Goal: Information Seeking & Learning: Check status

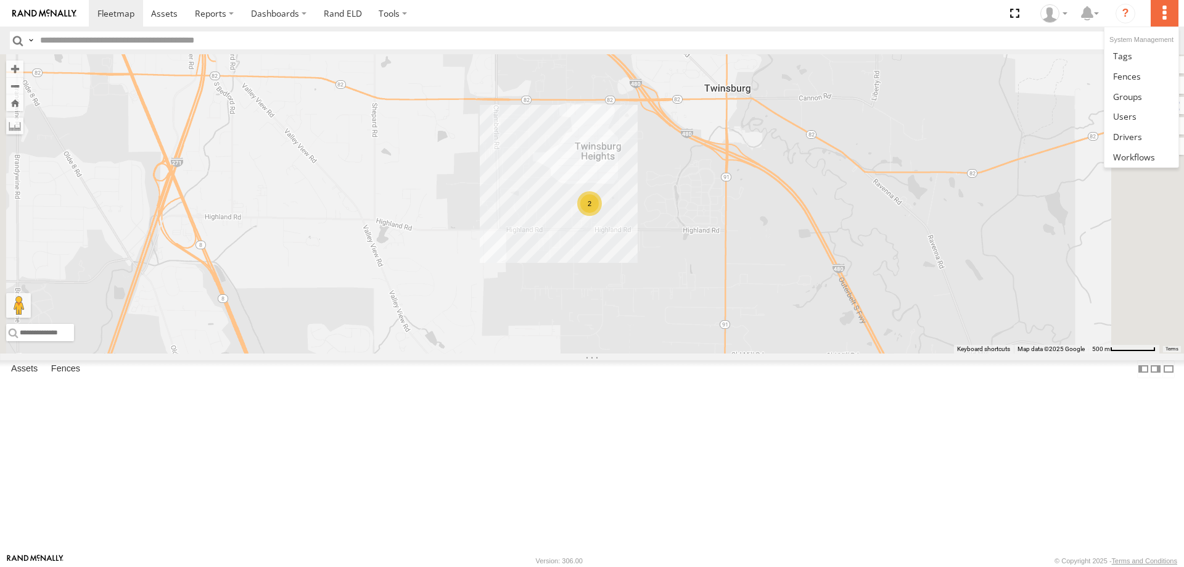
click at [1161, 11] on label at bounding box center [1164, 13] width 27 height 27
click at [1122, 114] on span at bounding box center [1124, 116] width 23 height 12
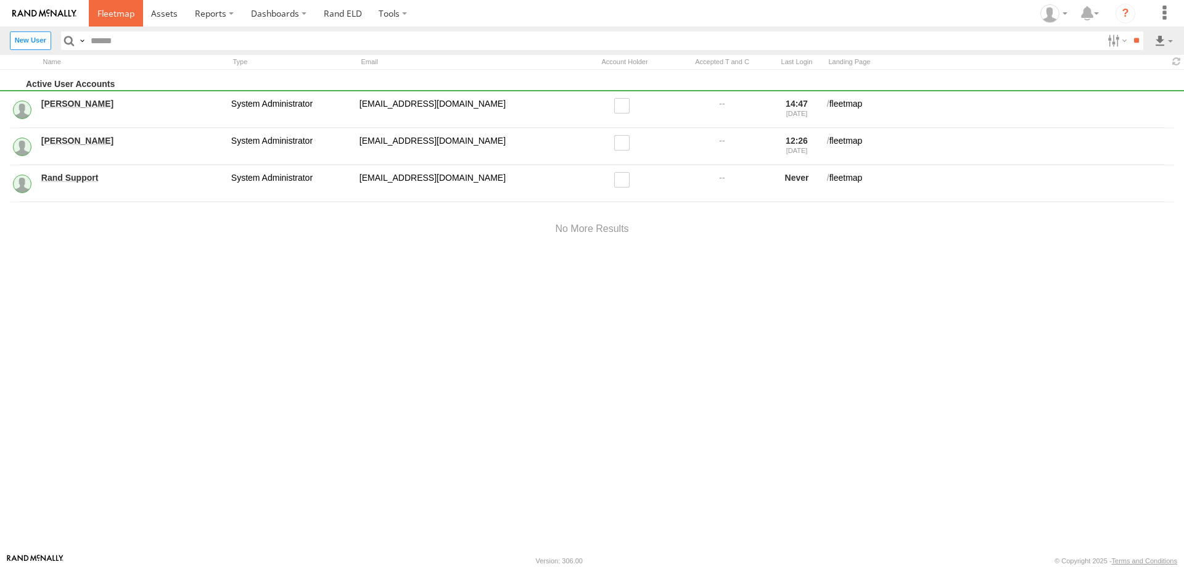
click at [121, 12] on span at bounding box center [115, 13] width 37 height 12
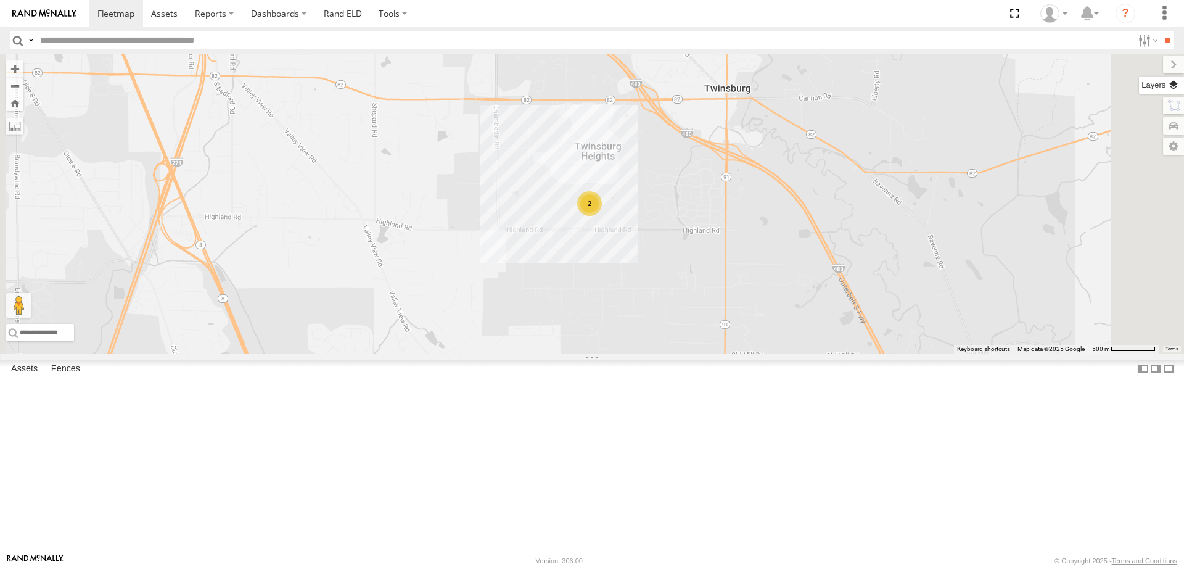
click at [1173, 88] on label at bounding box center [1161, 84] width 45 height 17
click at [0, 0] on span "Basemaps" at bounding box center [0, 0] width 0 height 0
click at [0, 0] on span "Satellite + Roadmap" at bounding box center [0, 0] width 0 height 0
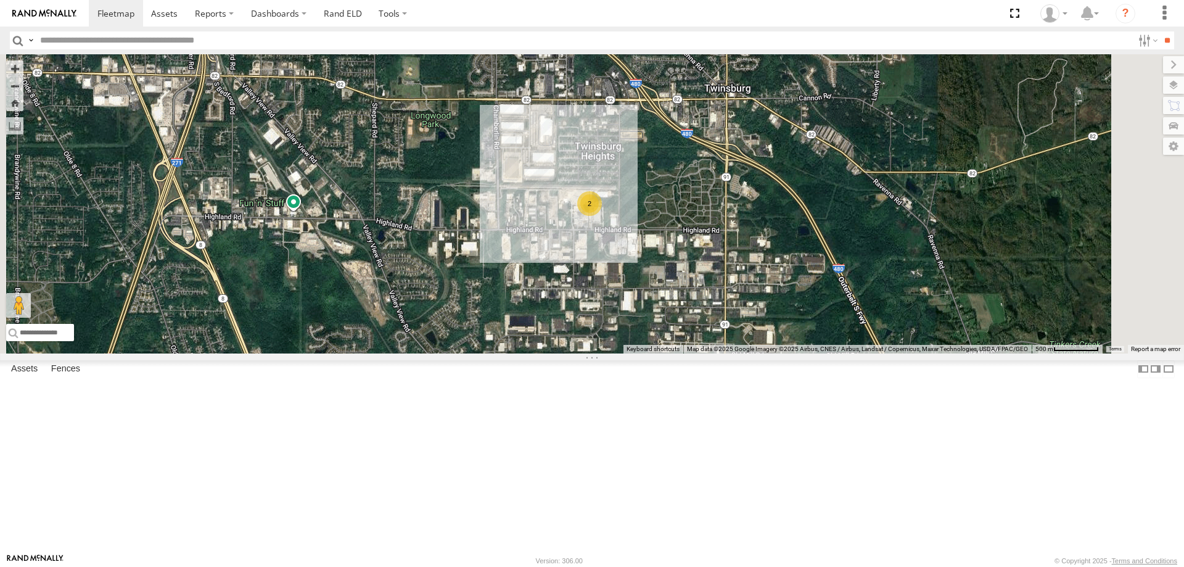
click at [0, 0] on span "Overlays" at bounding box center [0, 0] width 0 height 0
click at [0, 0] on span "Traffic" at bounding box center [0, 0] width 0 height 0
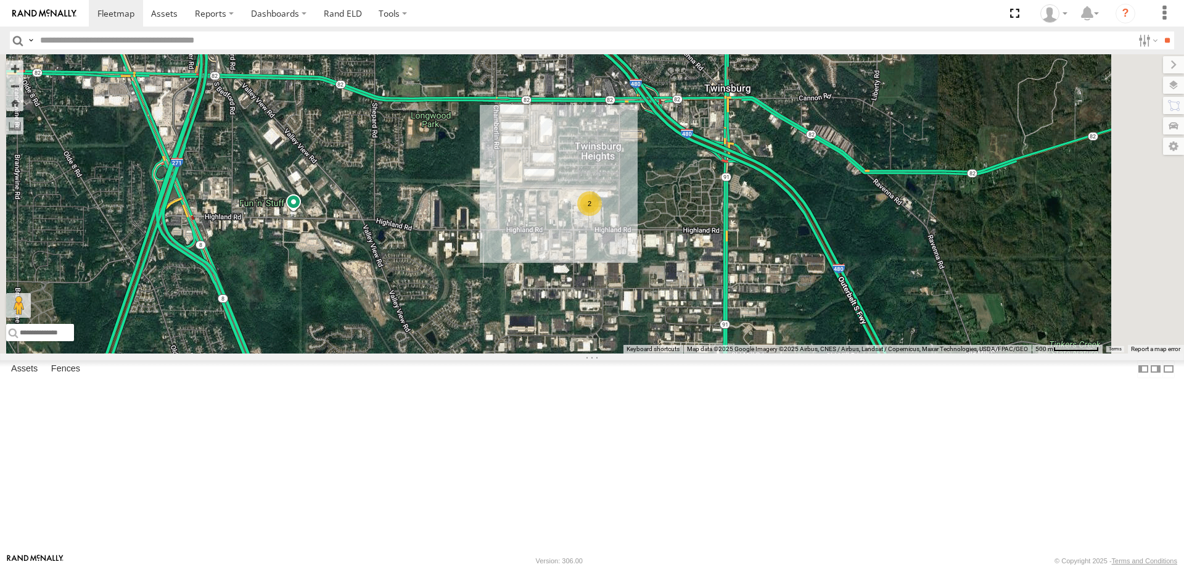
click at [0, 0] on span "Transit" at bounding box center [0, 0] width 0 height 0
click at [1135, 149] on label at bounding box center [1159, 145] width 49 height 17
click at [1143, 67] on label at bounding box center [1163, 64] width 41 height 17
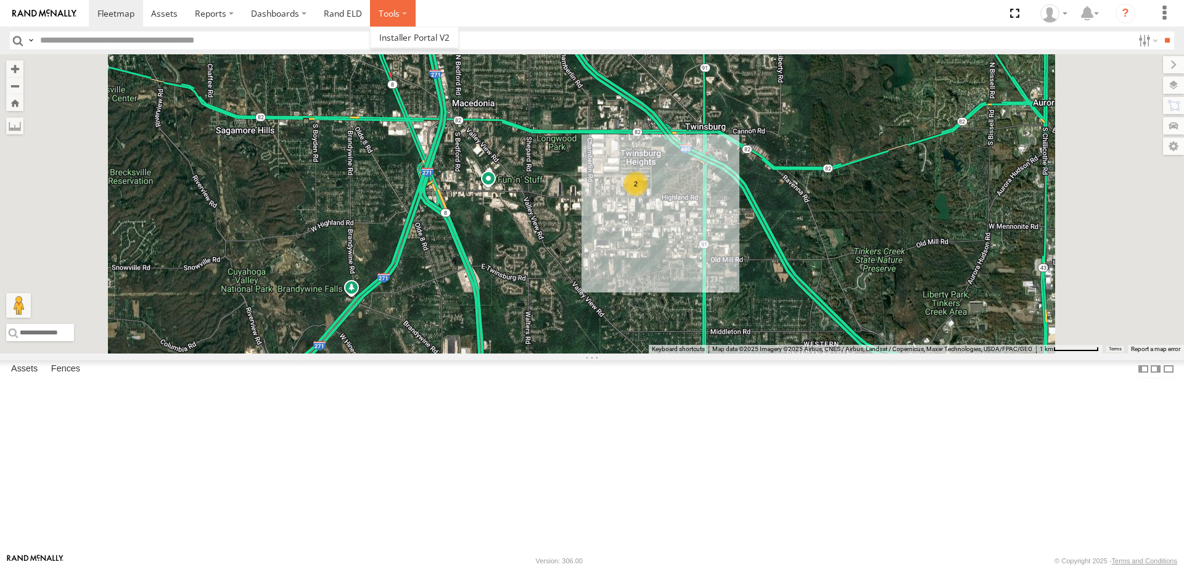
click at [404, 13] on label at bounding box center [393, 13] width 46 height 27
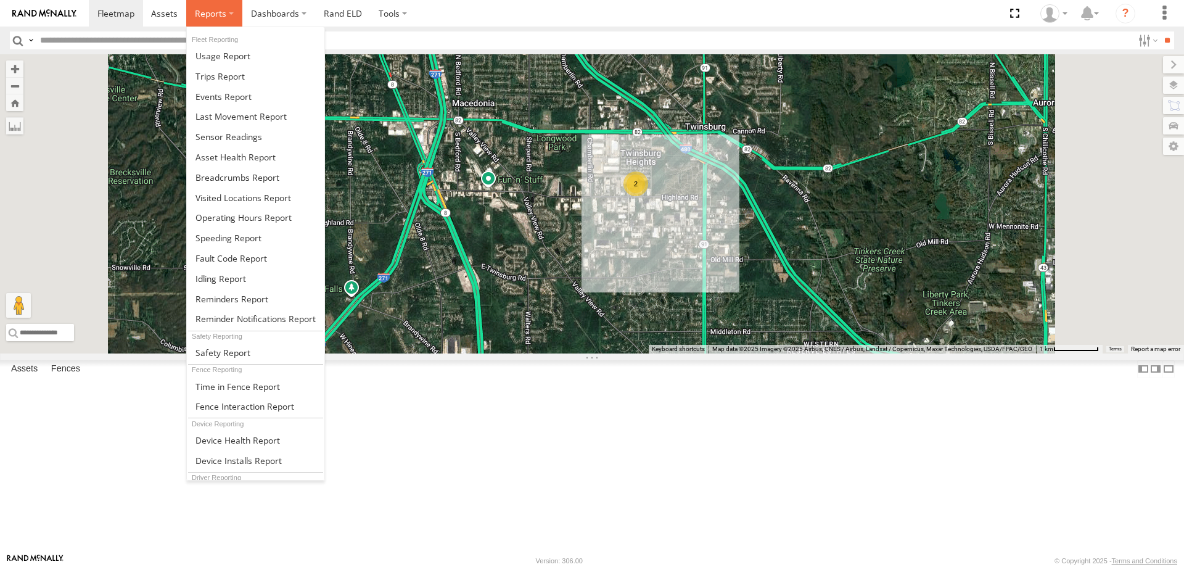
click at [234, 14] on label at bounding box center [214, 13] width 56 height 27
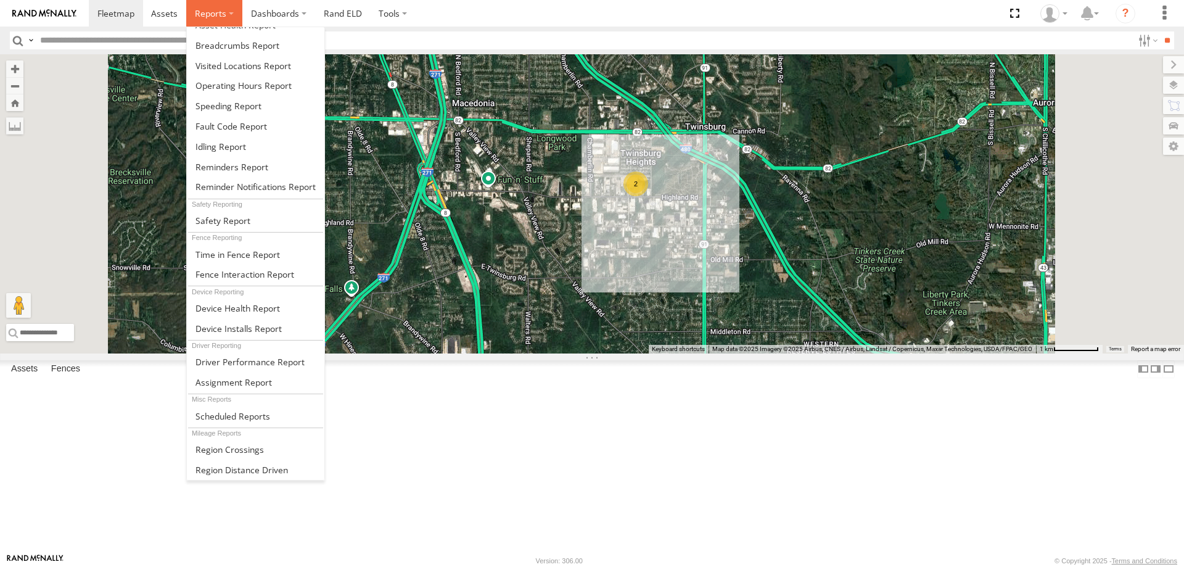
scroll to position [70, 0]
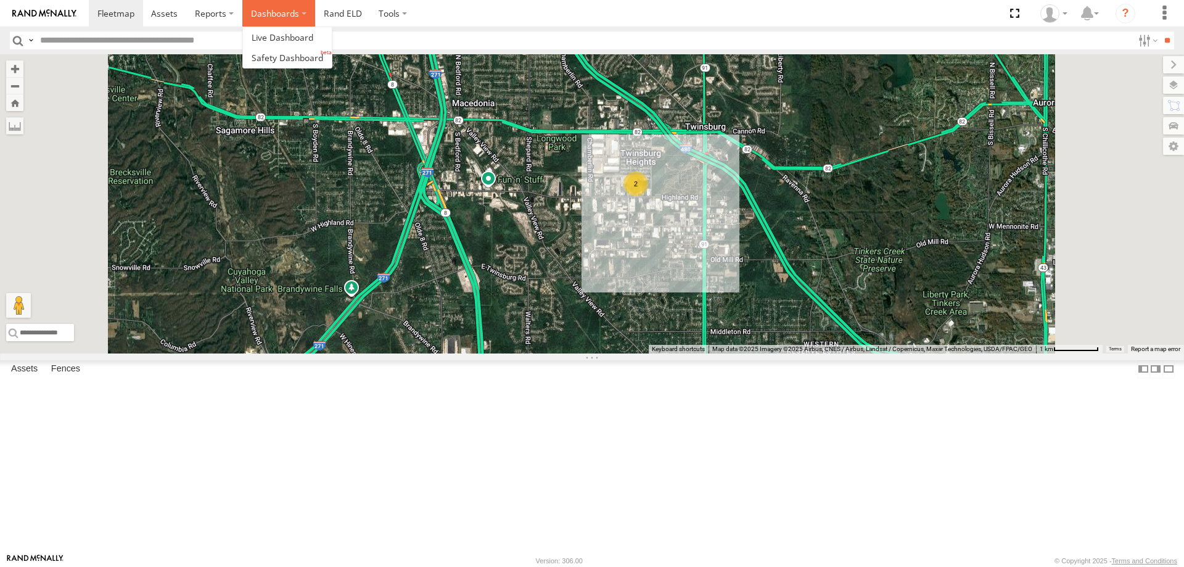
click at [302, 15] on label "Dashboards" at bounding box center [278, 13] width 73 height 27
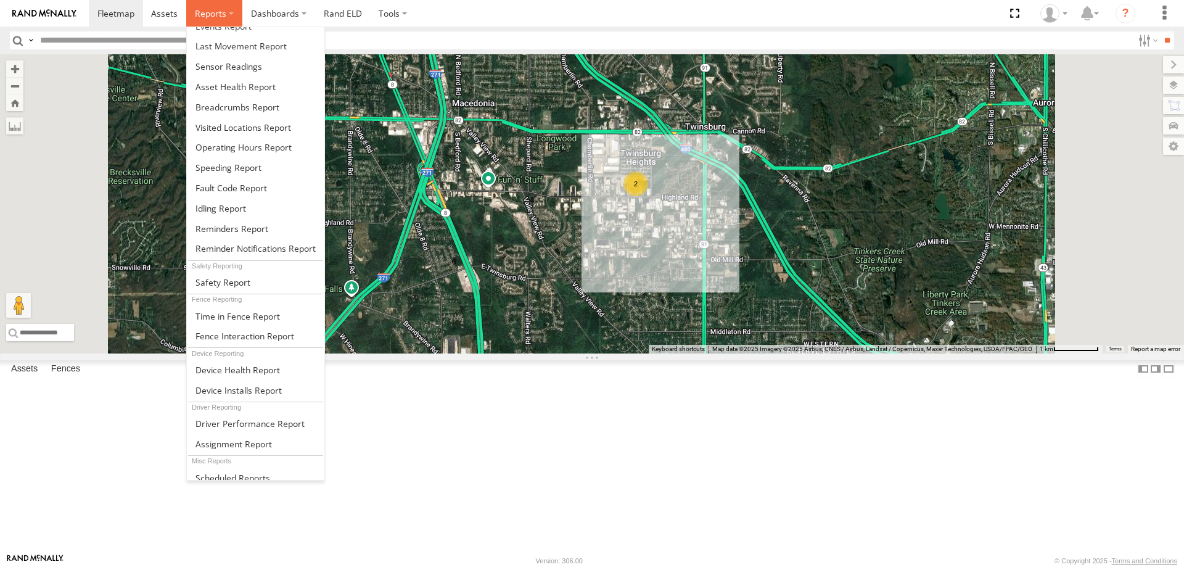
click at [231, 15] on label at bounding box center [214, 13] width 56 height 27
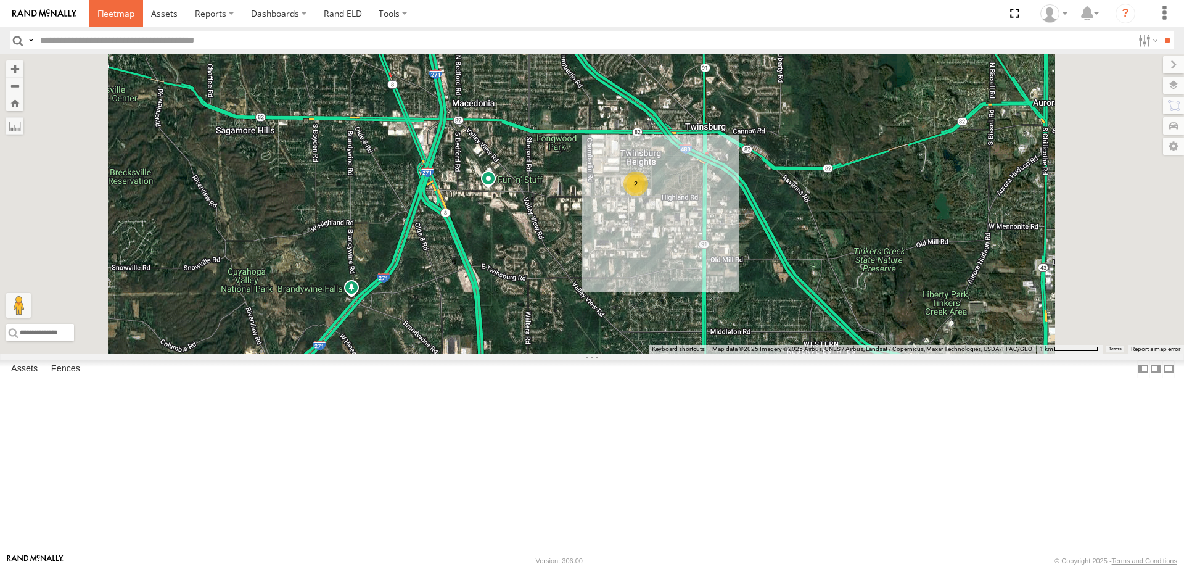
click at [121, 12] on span at bounding box center [115, 13] width 37 height 12
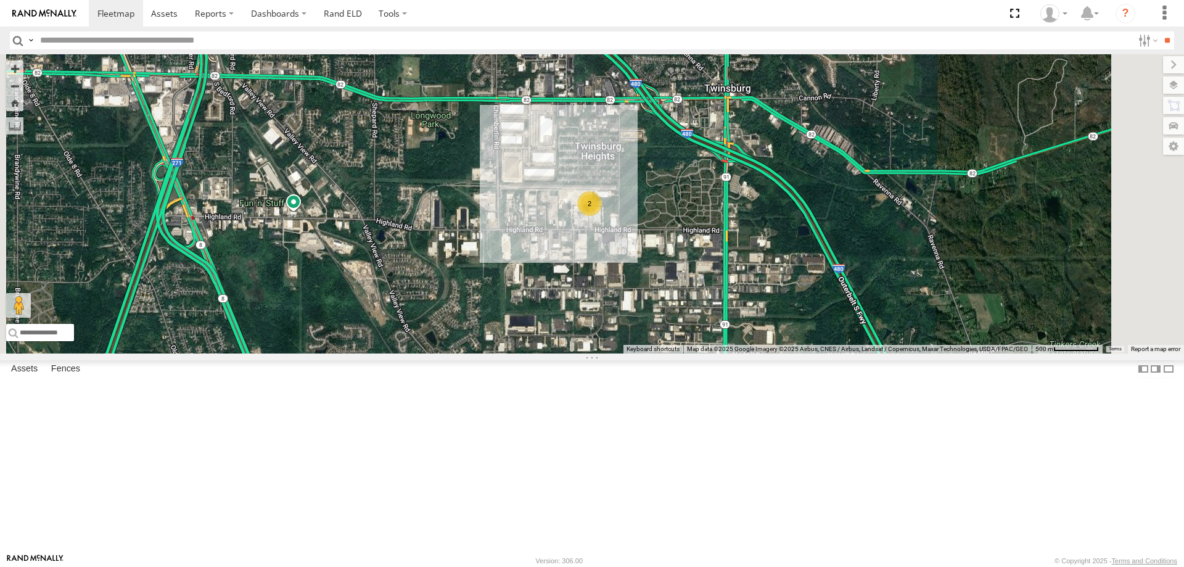
click at [0, 0] on div "TR060" at bounding box center [0, 0] width 0 height 0
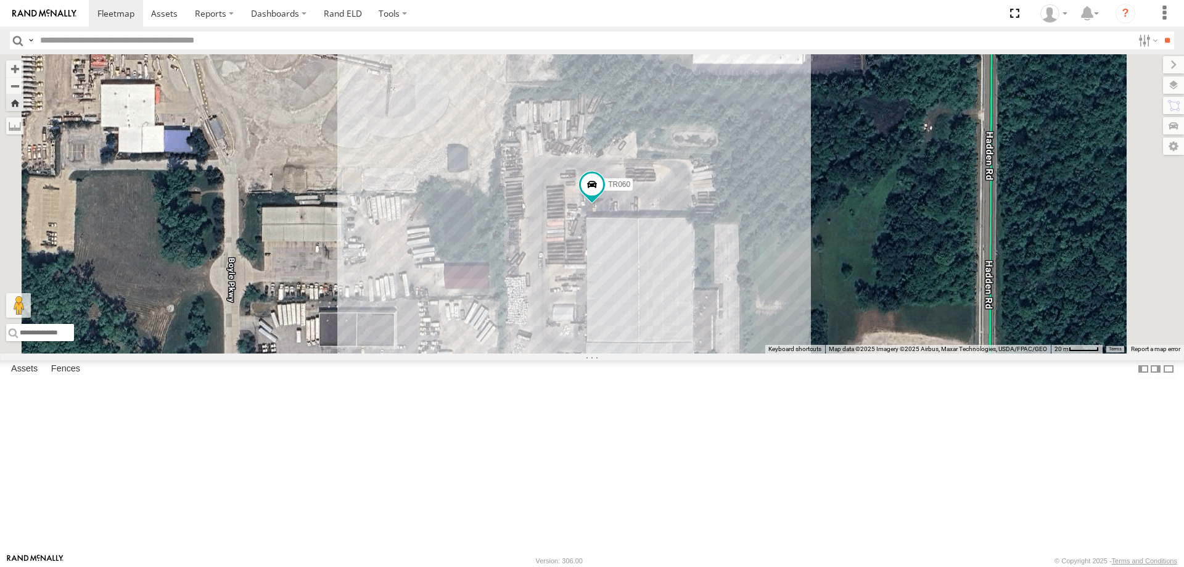
click at [0, 0] on span at bounding box center [0, 0] width 0 height 0
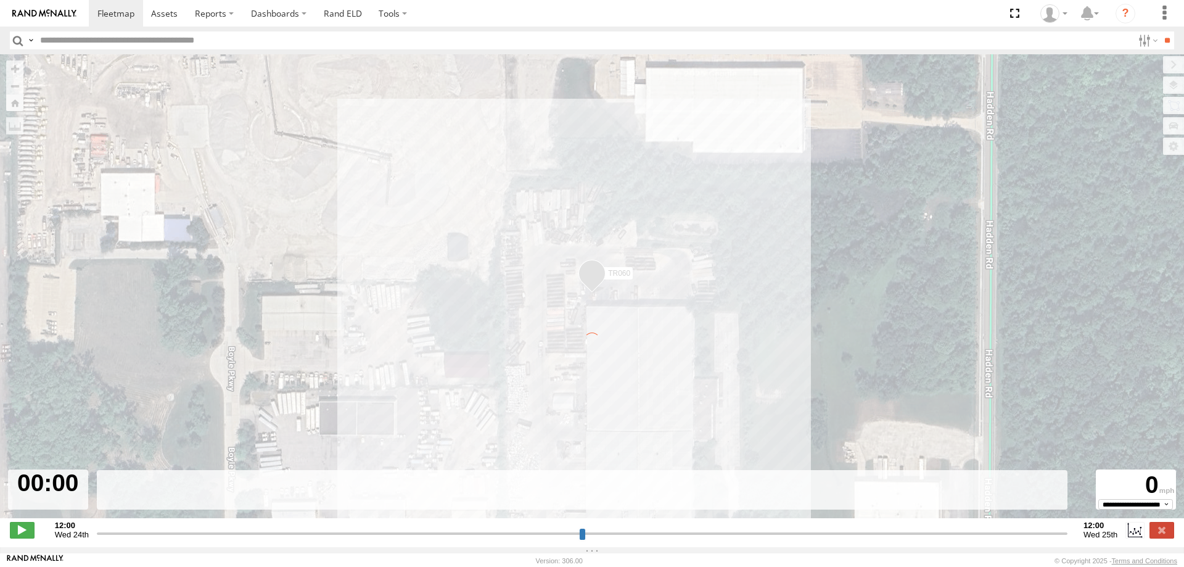
type input "**********"
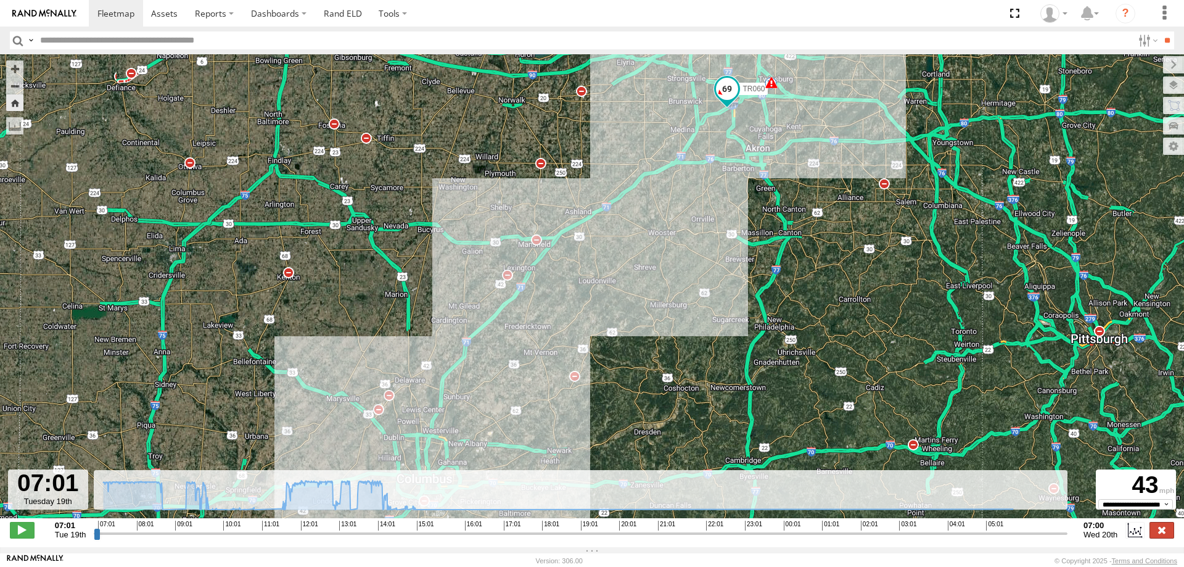
click at [1160, 533] on label at bounding box center [1161, 530] width 25 height 16
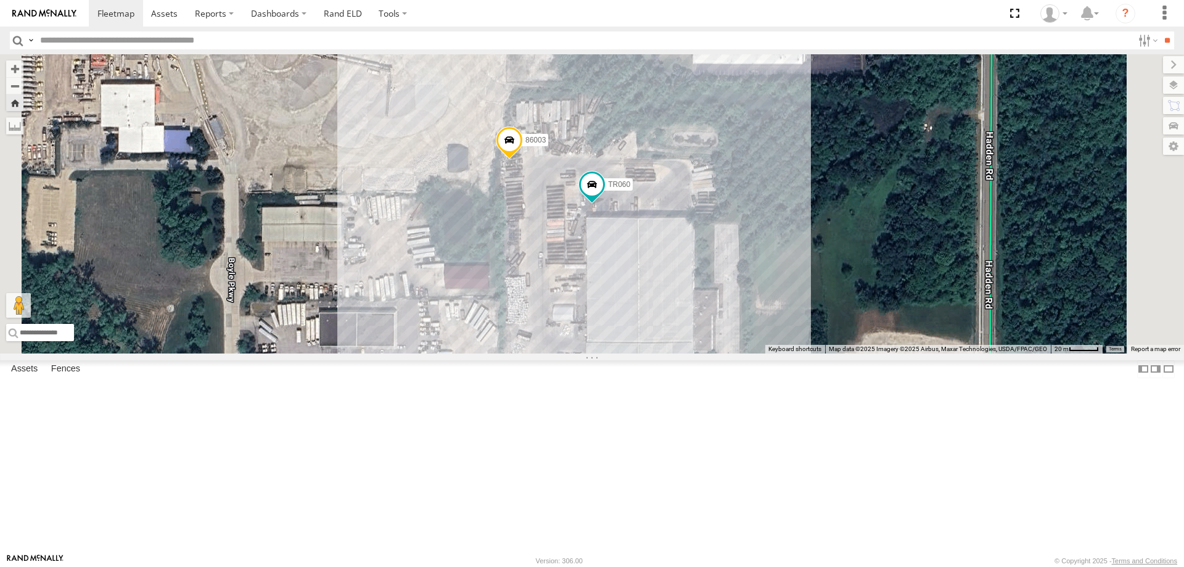
click at [794, 245] on div "86003 TR060" at bounding box center [592, 203] width 1184 height 299
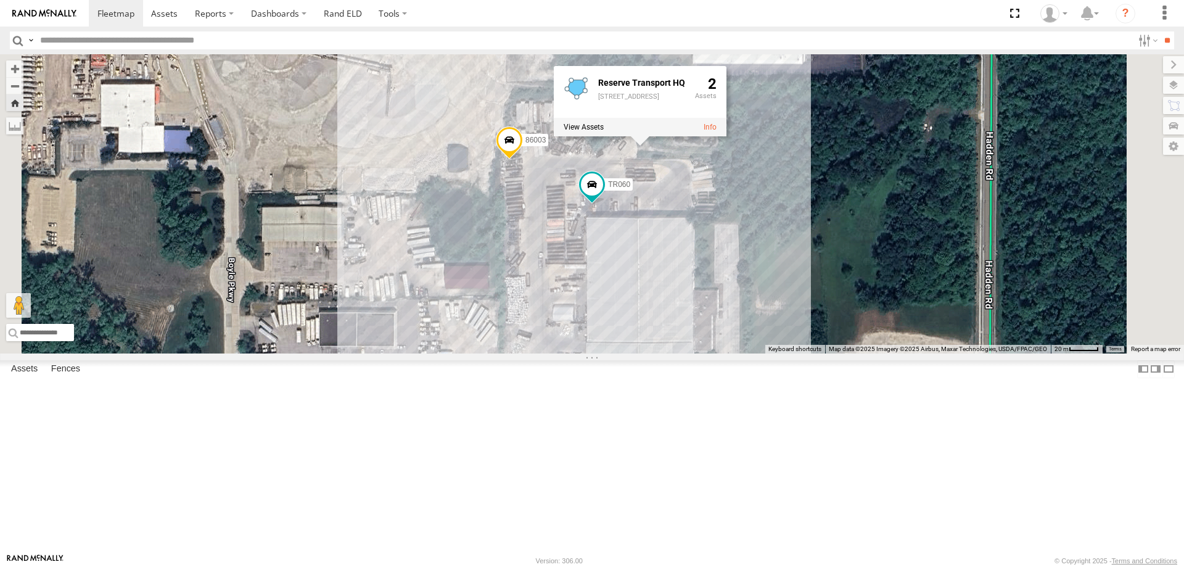
click at [551, 285] on div "86003 TR060 Reserve Transport HQ 1831 E Highland Rd Twinsburg , OH,44087 2" at bounding box center [592, 203] width 1184 height 299
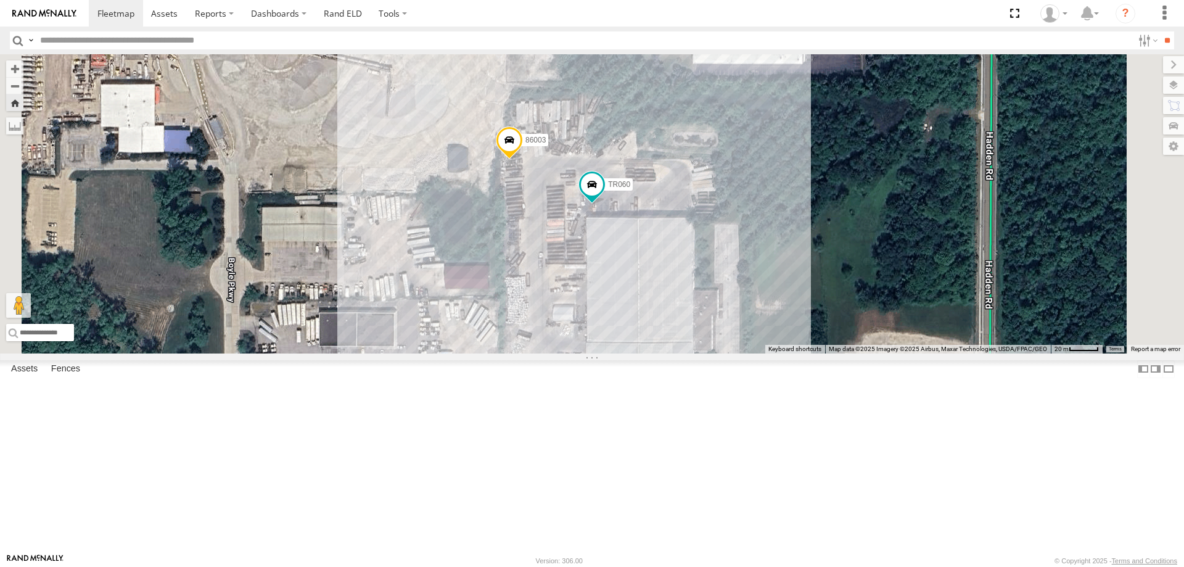
click at [0, 0] on div "Video" at bounding box center [0, 0] width 0 height 0
click at [117, 17] on span at bounding box center [115, 13] width 37 height 12
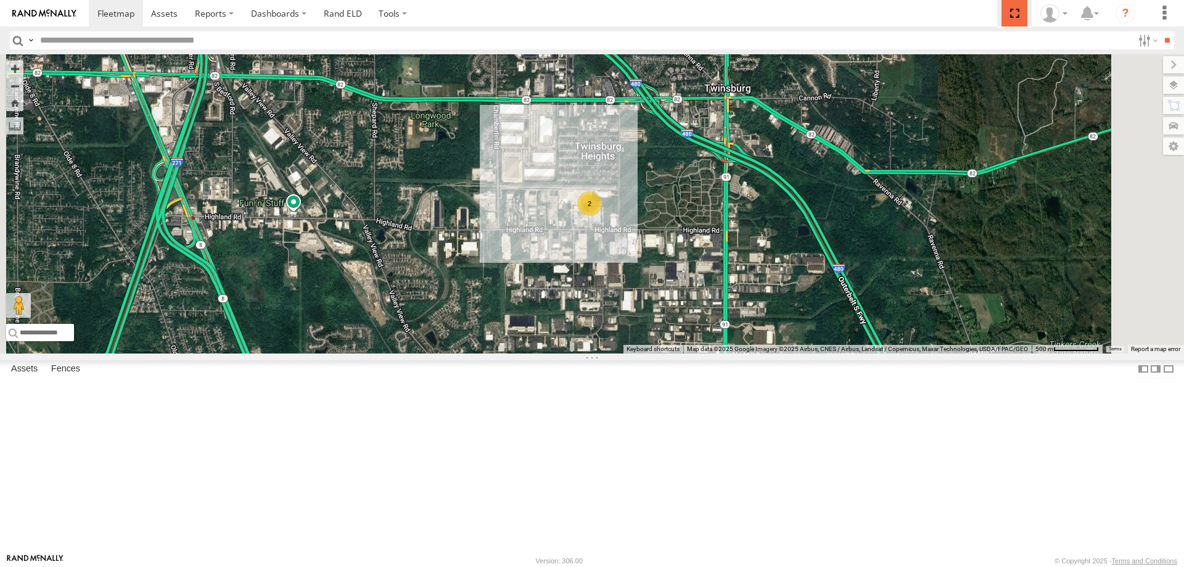
click at [1016, 15] on span at bounding box center [1013, 13] width 25 height 27
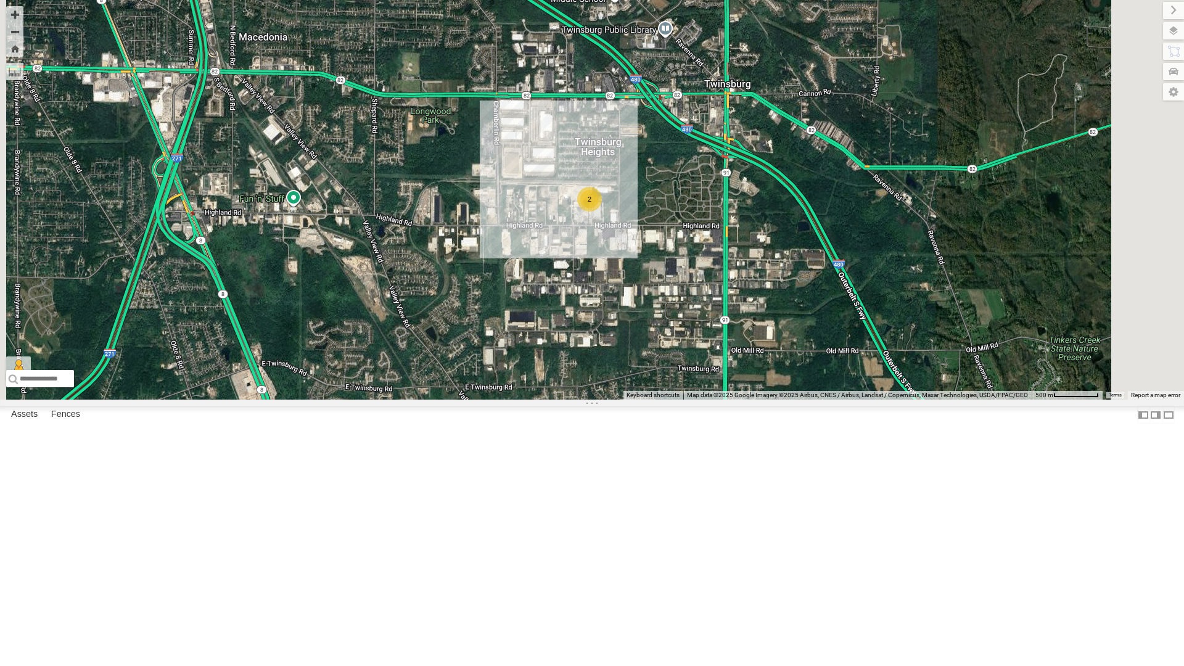
click at [686, 47] on div "2" at bounding box center [592, 200] width 1184 height 400
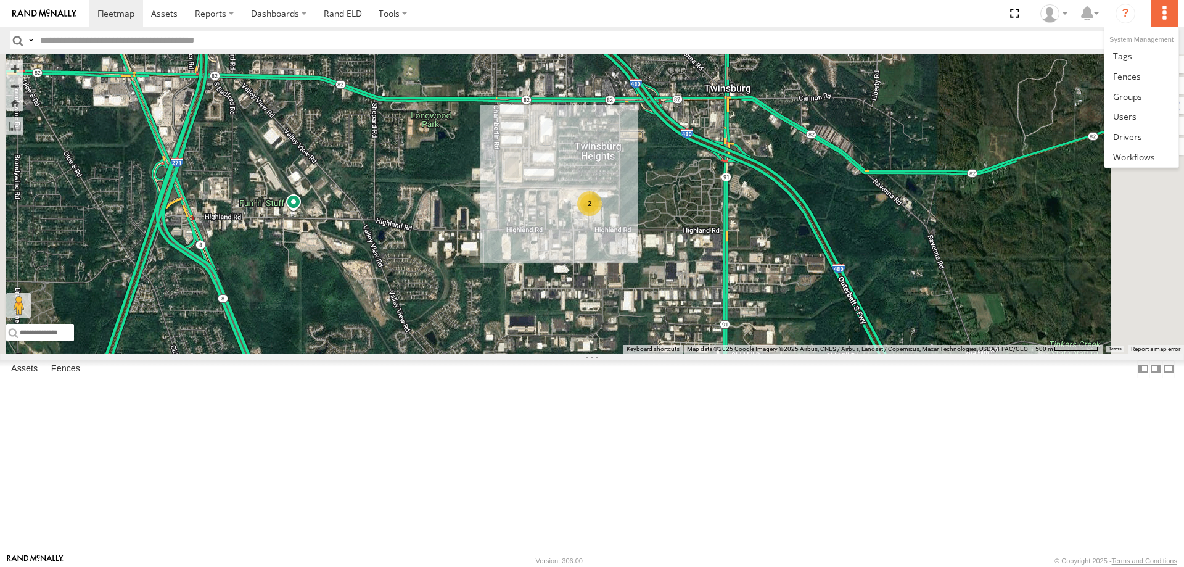
click at [1165, 15] on label at bounding box center [1164, 13] width 27 height 27
click at [1131, 140] on span at bounding box center [1127, 137] width 29 height 12
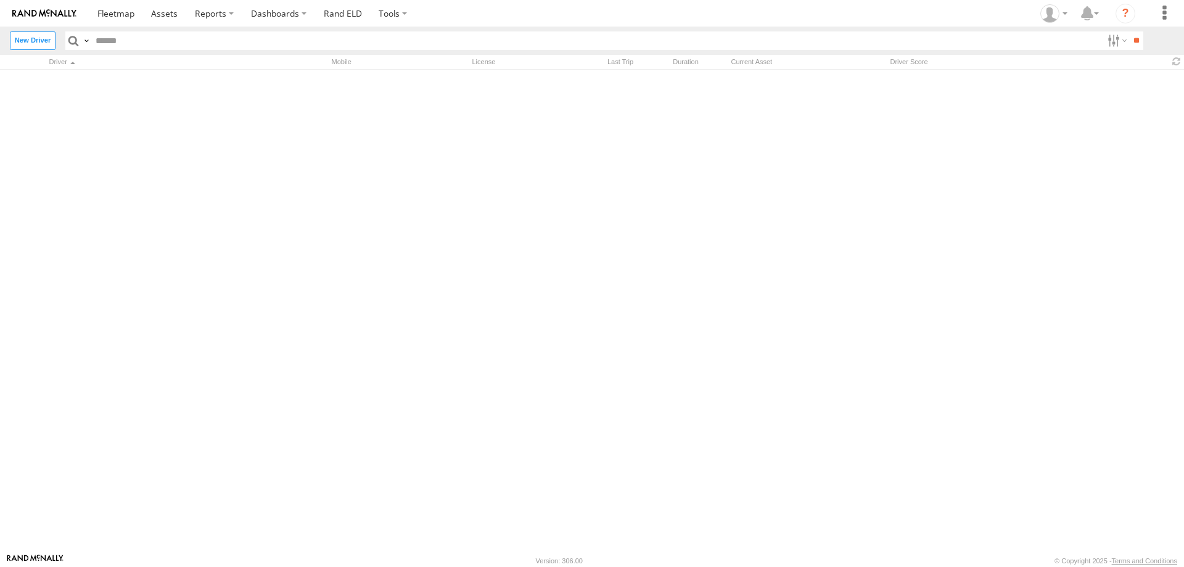
click at [107, 41] on input "text" at bounding box center [597, 40] width 1012 height 18
type input "**********"
click at [1137, 41] on input "**" at bounding box center [1136, 40] width 14 height 18
click at [76, 38] on input "button" at bounding box center [73, 40] width 16 height 18
click at [1172, 11] on label at bounding box center [1164, 13] width 27 height 27
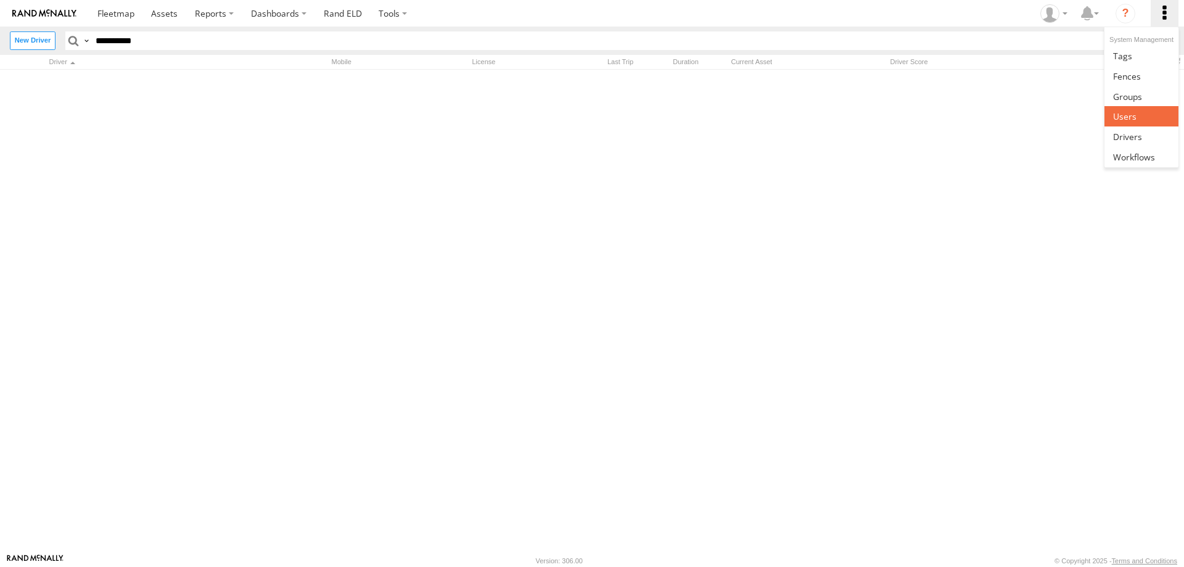
click at [1130, 117] on span at bounding box center [1124, 116] width 23 height 12
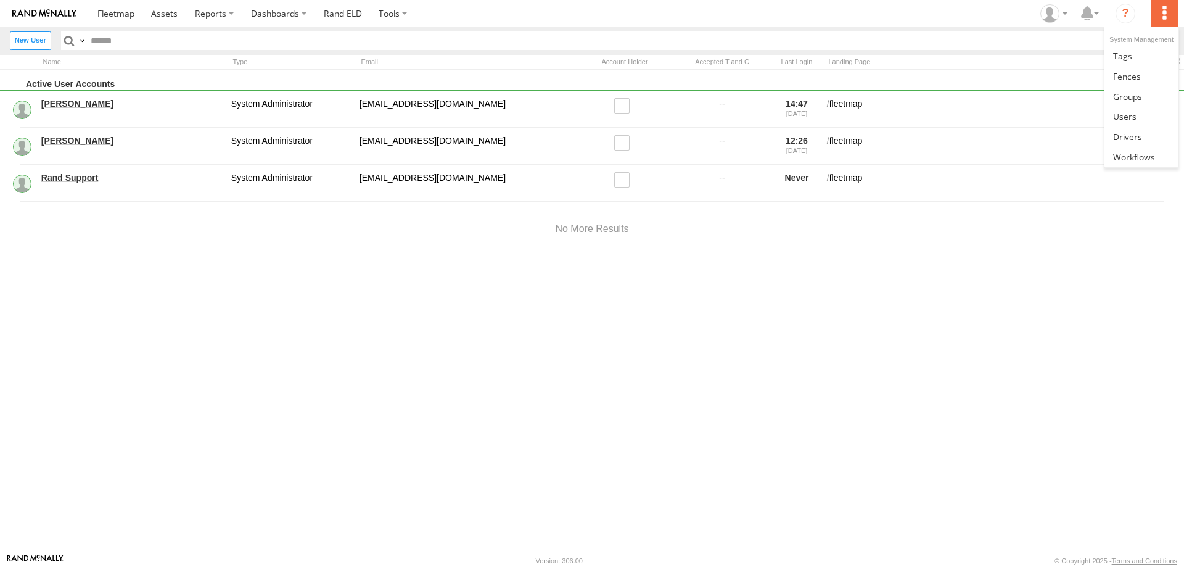
click at [1165, 14] on label at bounding box center [1164, 13] width 27 height 27
click at [1131, 154] on span at bounding box center [1134, 157] width 42 height 12
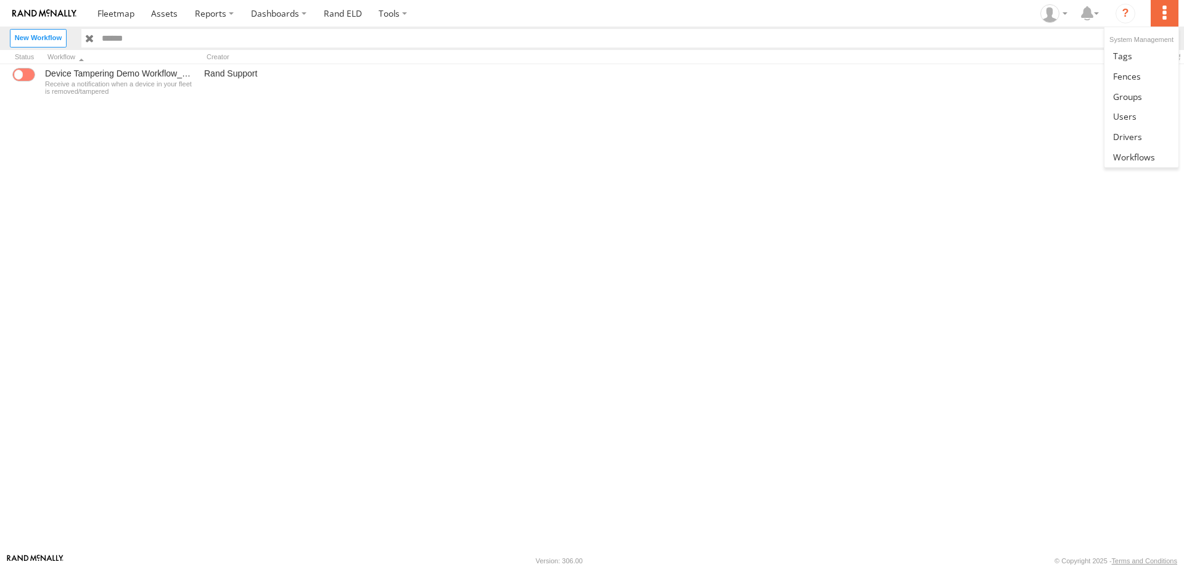
click at [1166, 10] on label at bounding box center [1164, 13] width 27 height 27
click at [1128, 133] on span at bounding box center [1127, 137] width 29 height 12
click at [1162, 8] on label at bounding box center [1164, 13] width 27 height 27
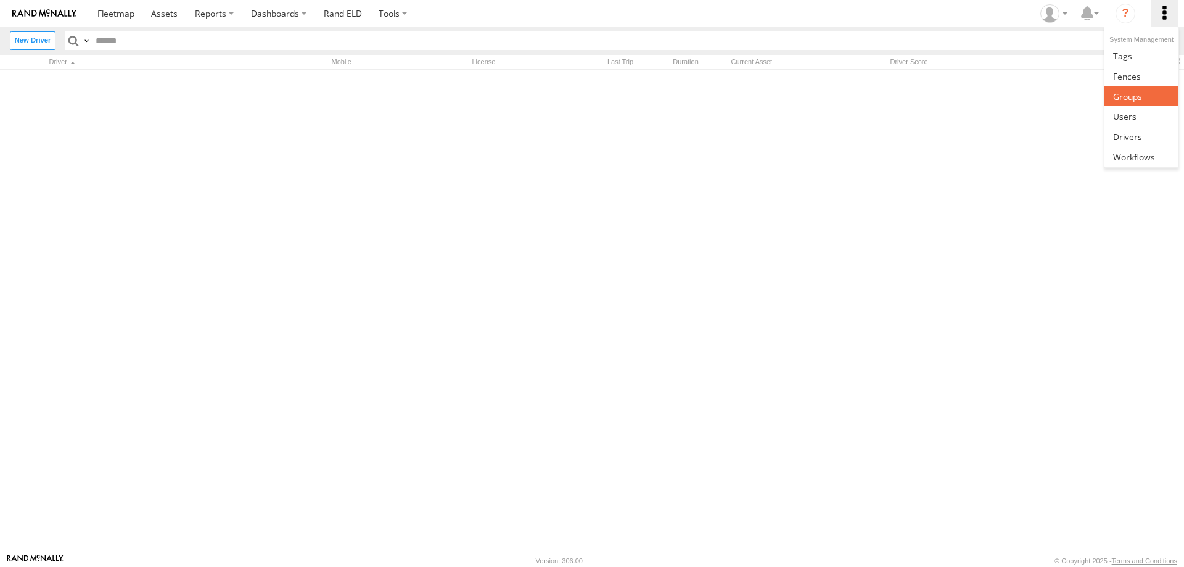
click at [1118, 96] on span at bounding box center [1127, 97] width 29 height 12
click at [1170, 12] on label at bounding box center [1164, 13] width 27 height 27
click at [1118, 55] on span at bounding box center [1122, 56] width 19 height 12
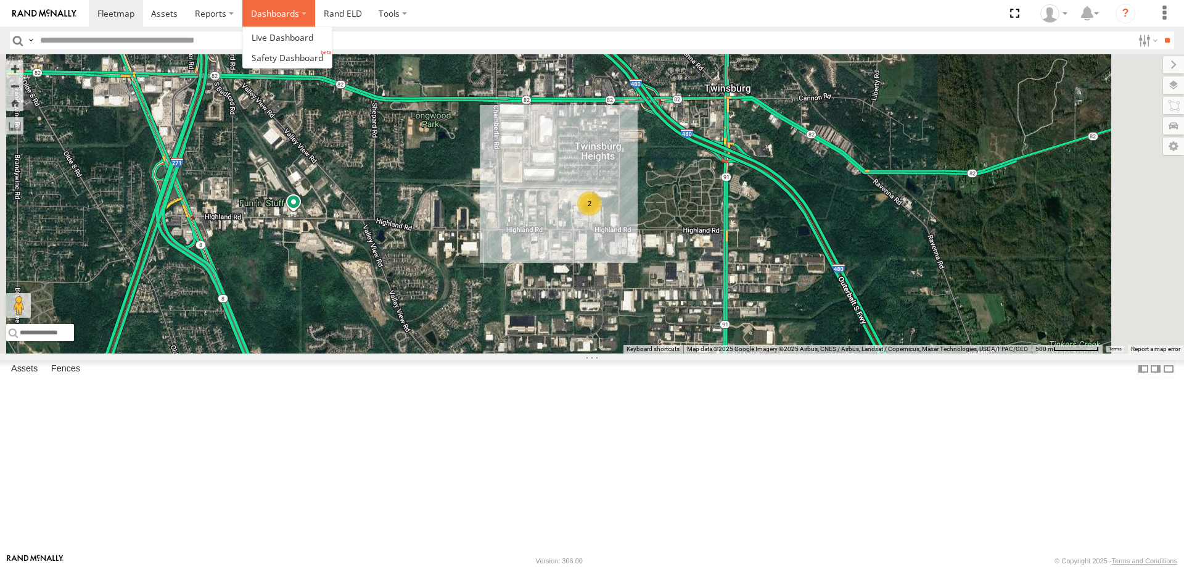
click at [306, 12] on label "Dashboards" at bounding box center [278, 13] width 73 height 27
click at [292, 53] on span at bounding box center [288, 58] width 72 height 12
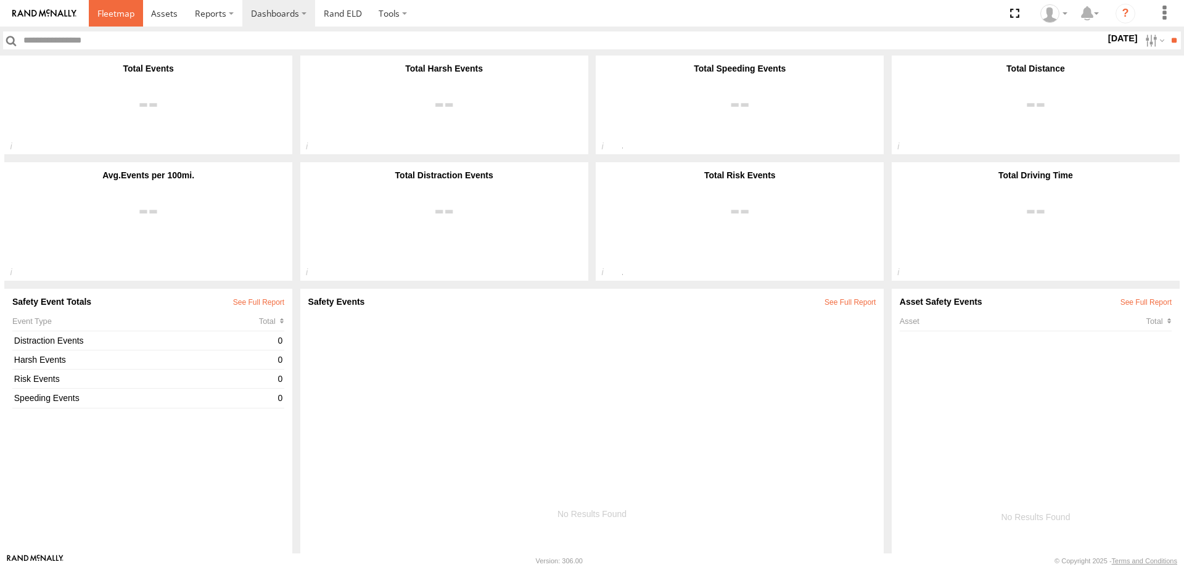
click at [109, 10] on span at bounding box center [115, 13] width 37 height 12
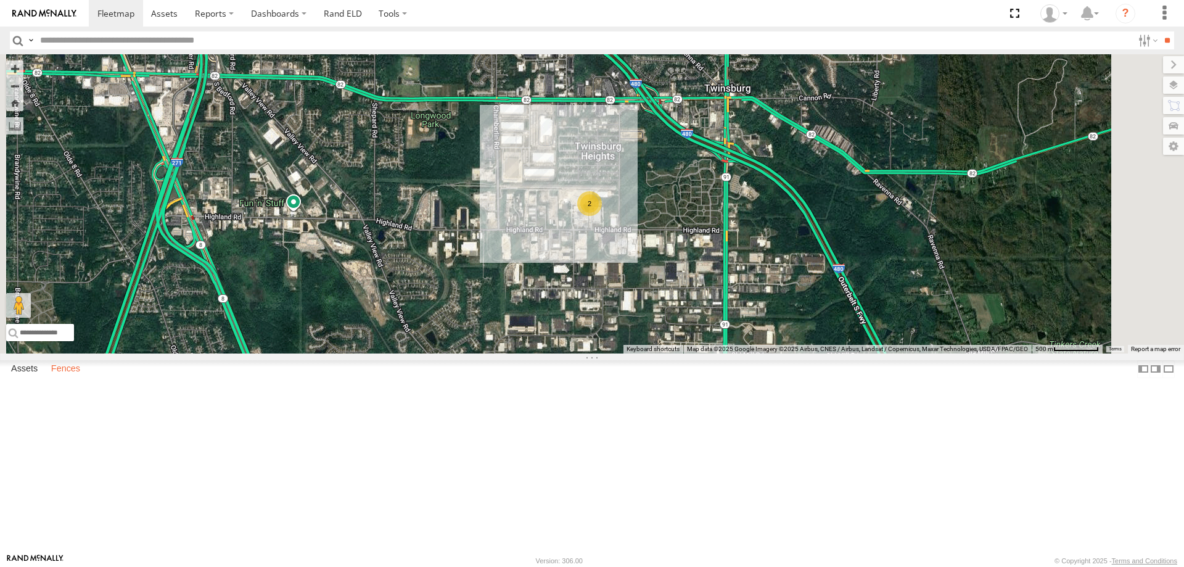
click at [64, 377] on label "Fences" at bounding box center [65, 368] width 41 height 17
click at [24, 377] on label "Assets" at bounding box center [24, 368] width 39 height 17
click at [1149, 378] on label at bounding box center [1155, 369] width 12 height 18
click at [1144, 378] on label at bounding box center [1143, 369] width 12 height 18
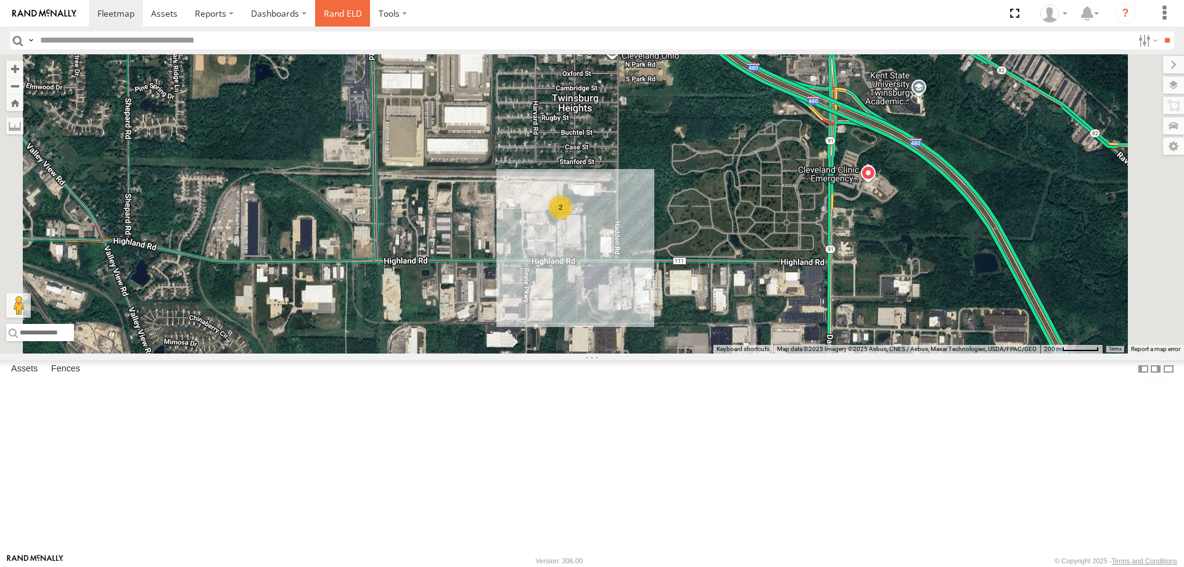
click at [341, 15] on link "Rand ELD" at bounding box center [342, 13] width 55 height 27
click at [405, 12] on label at bounding box center [393, 13] width 46 height 27
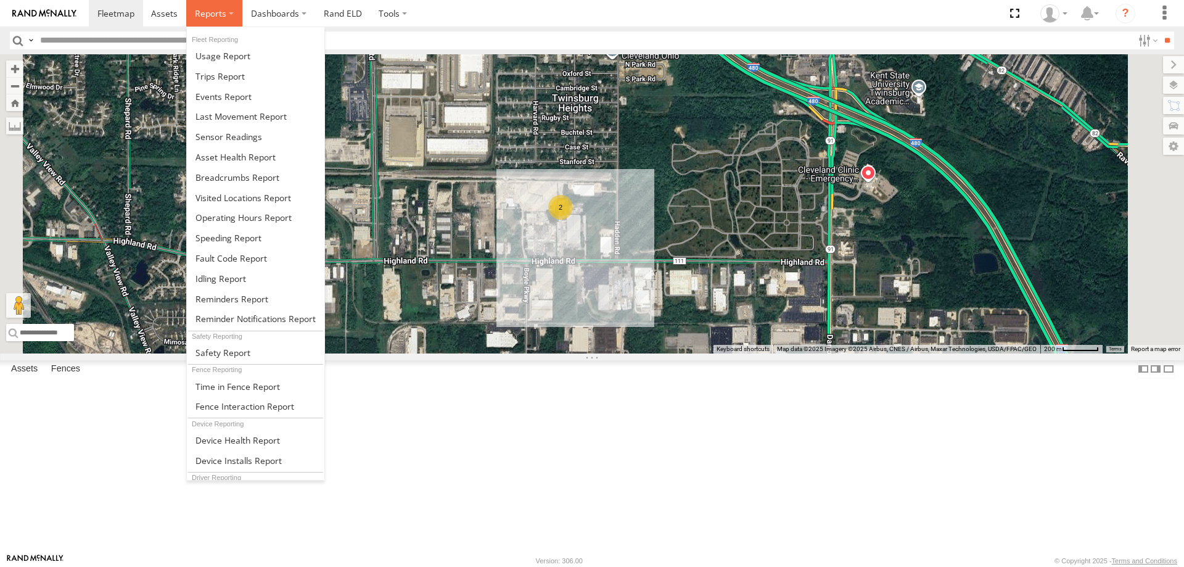
click at [234, 15] on label at bounding box center [214, 13] width 56 height 27
click at [231, 213] on span at bounding box center [243, 217] width 96 height 12
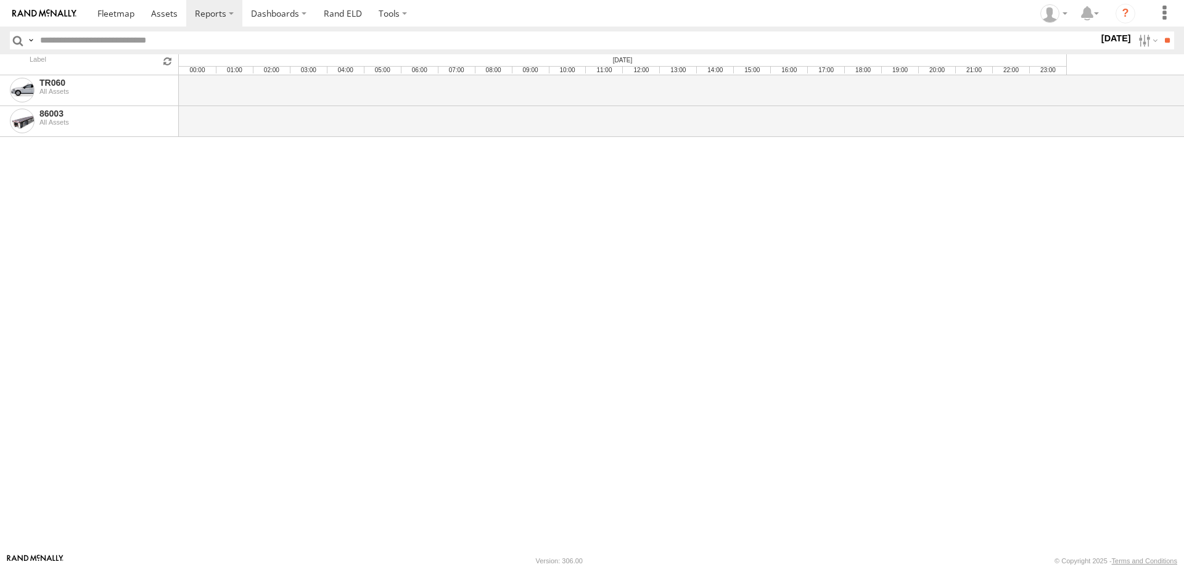
click at [57, 90] on div "All Assets" at bounding box center [106, 91] width 134 height 7
click at [24, 89] on link at bounding box center [22, 90] width 25 height 25
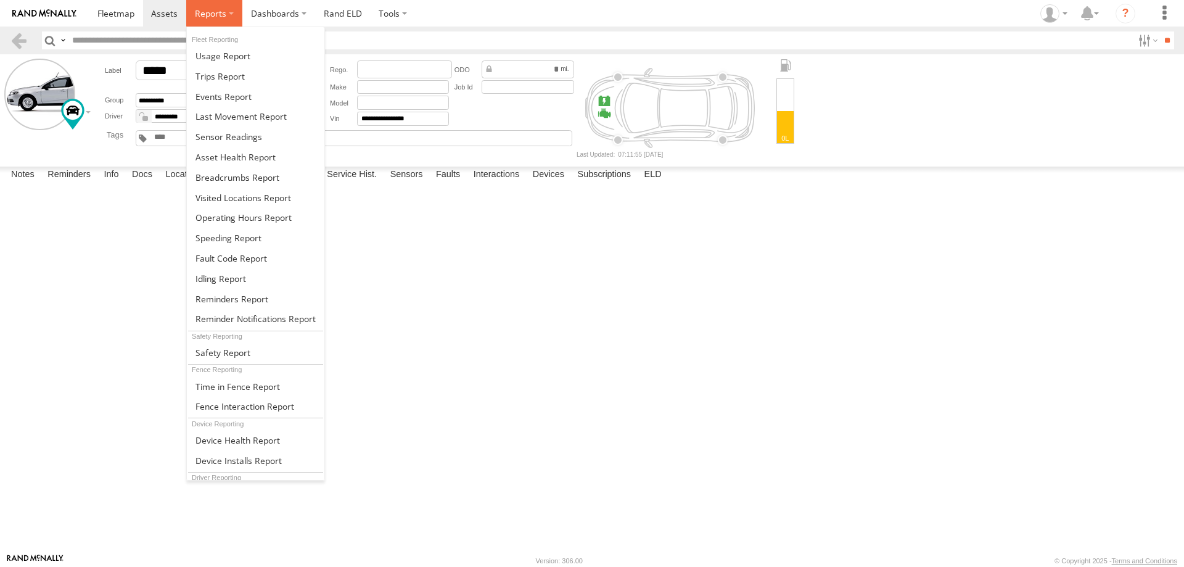
click at [229, 14] on label at bounding box center [214, 13] width 56 height 27
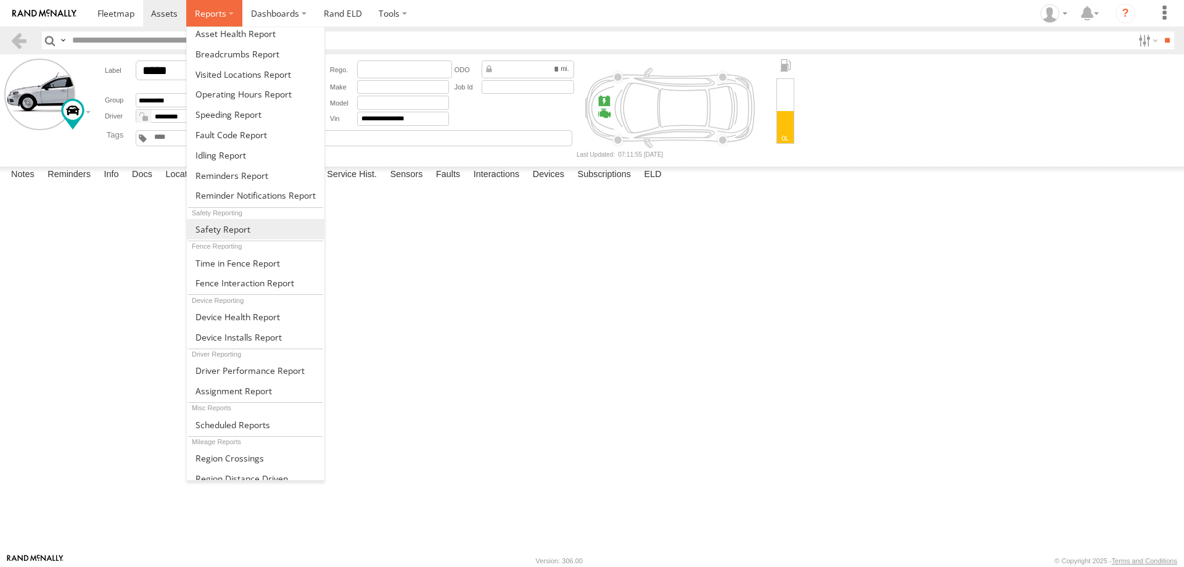
scroll to position [132, 0]
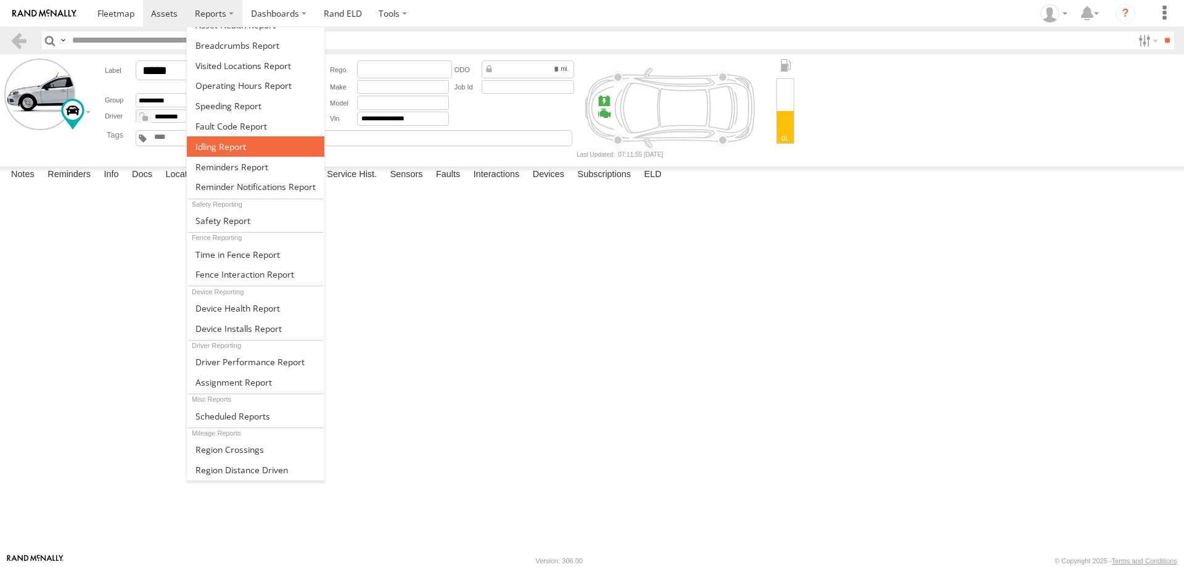
click at [228, 146] on span at bounding box center [220, 147] width 51 height 12
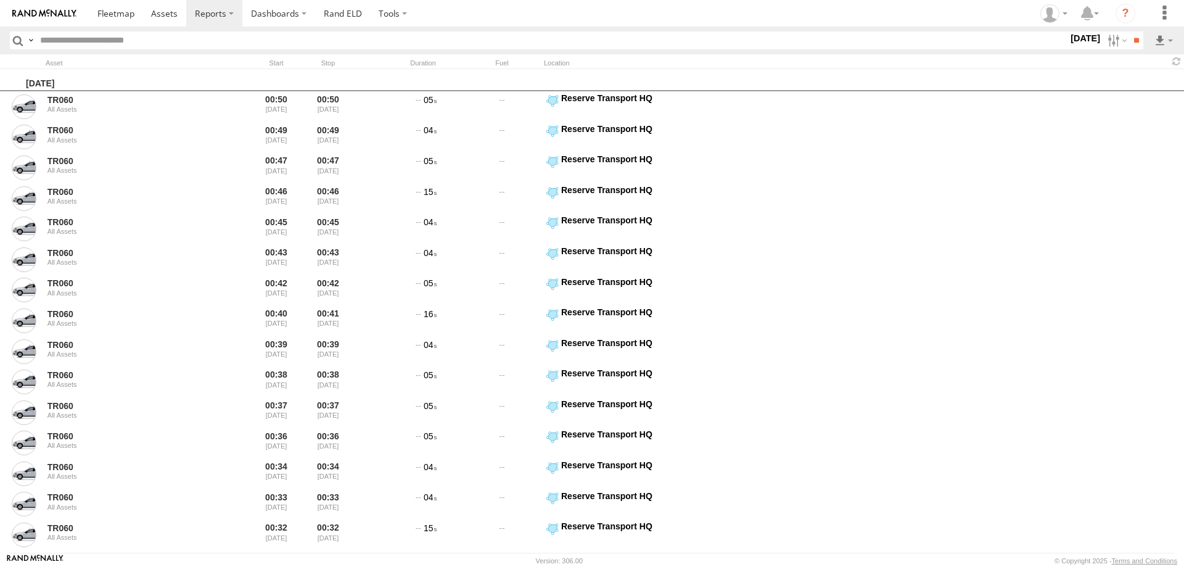
click at [1074, 35] on label "[DATE]" at bounding box center [1085, 38] width 35 height 14
click at [0, 0] on label at bounding box center [0, 0] width 0 height 0
click at [1134, 39] on input "**" at bounding box center [1136, 40] width 14 height 18
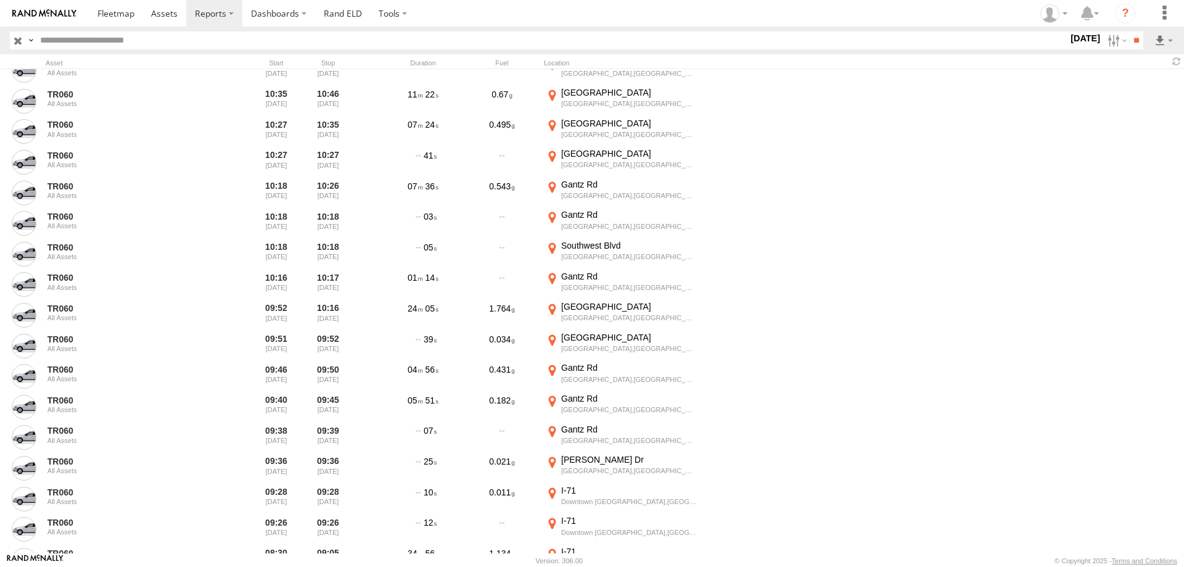
scroll to position [960, 0]
